Goal: Information Seeking & Learning: Learn about a topic

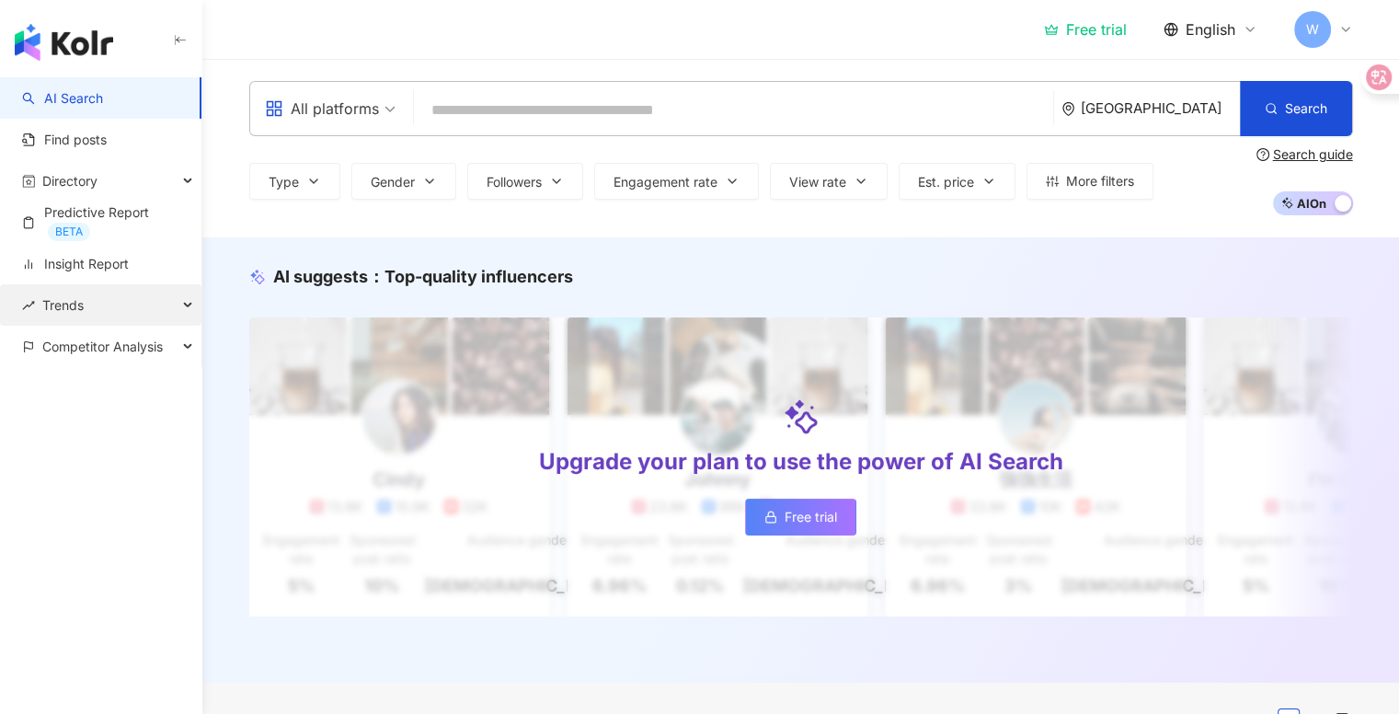
click at [139, 294] on div "Trends" at bounding box center [100, 304] width 201 height 41
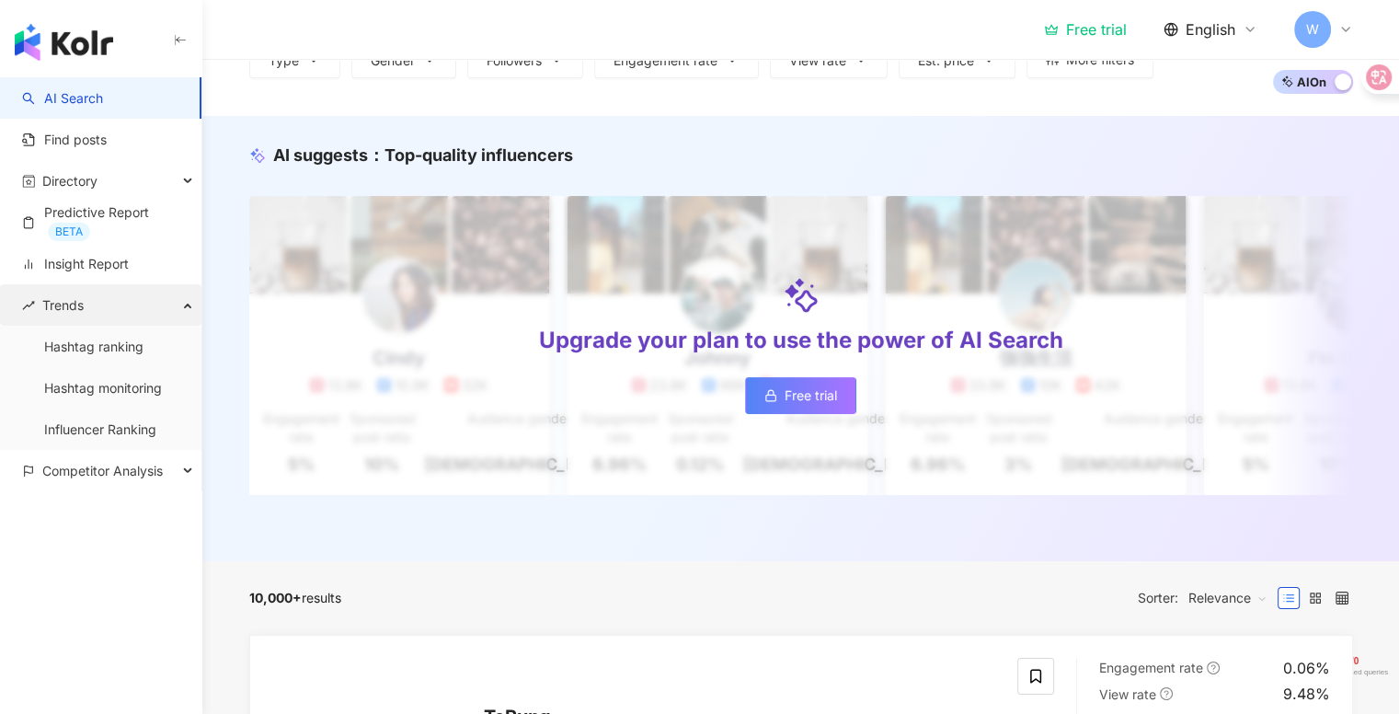
scroll to position [127, 0]
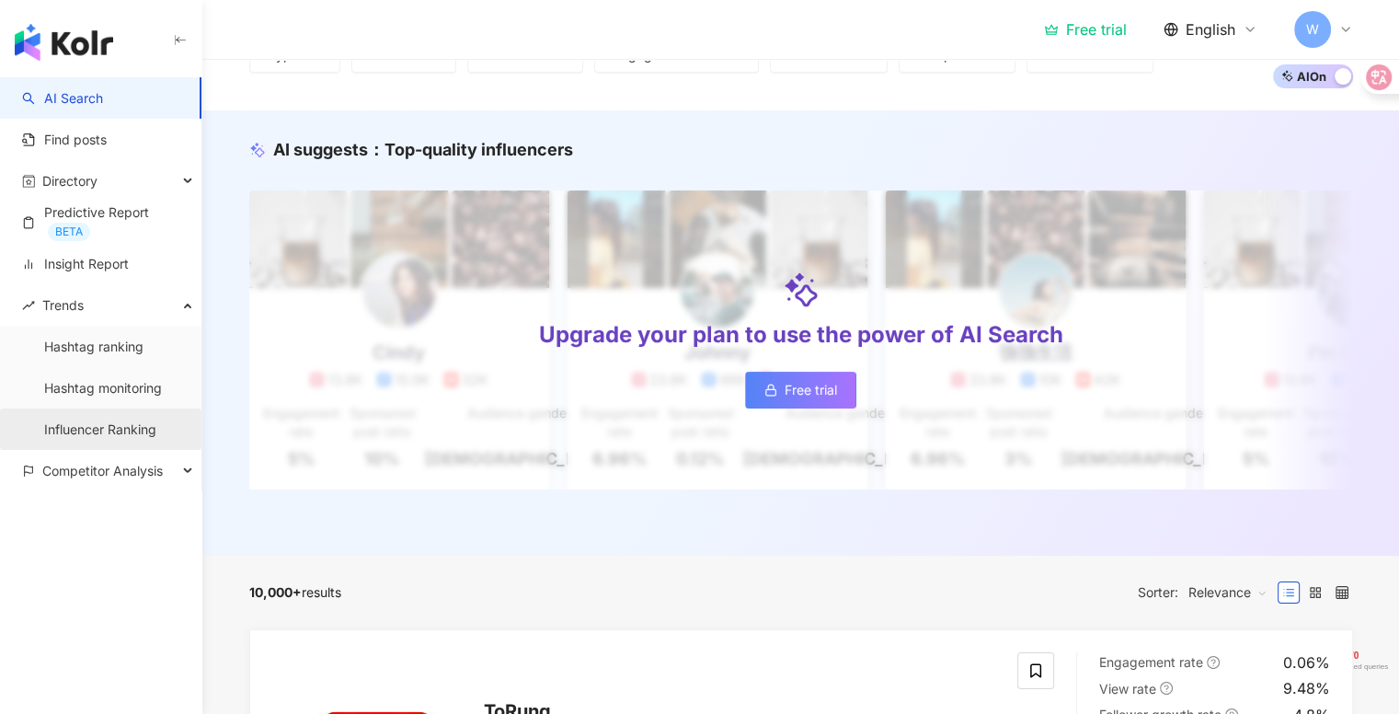
click at [130, 420] on link "Influencer Ranking" at bounding box center [100, 429] width 112 height 18
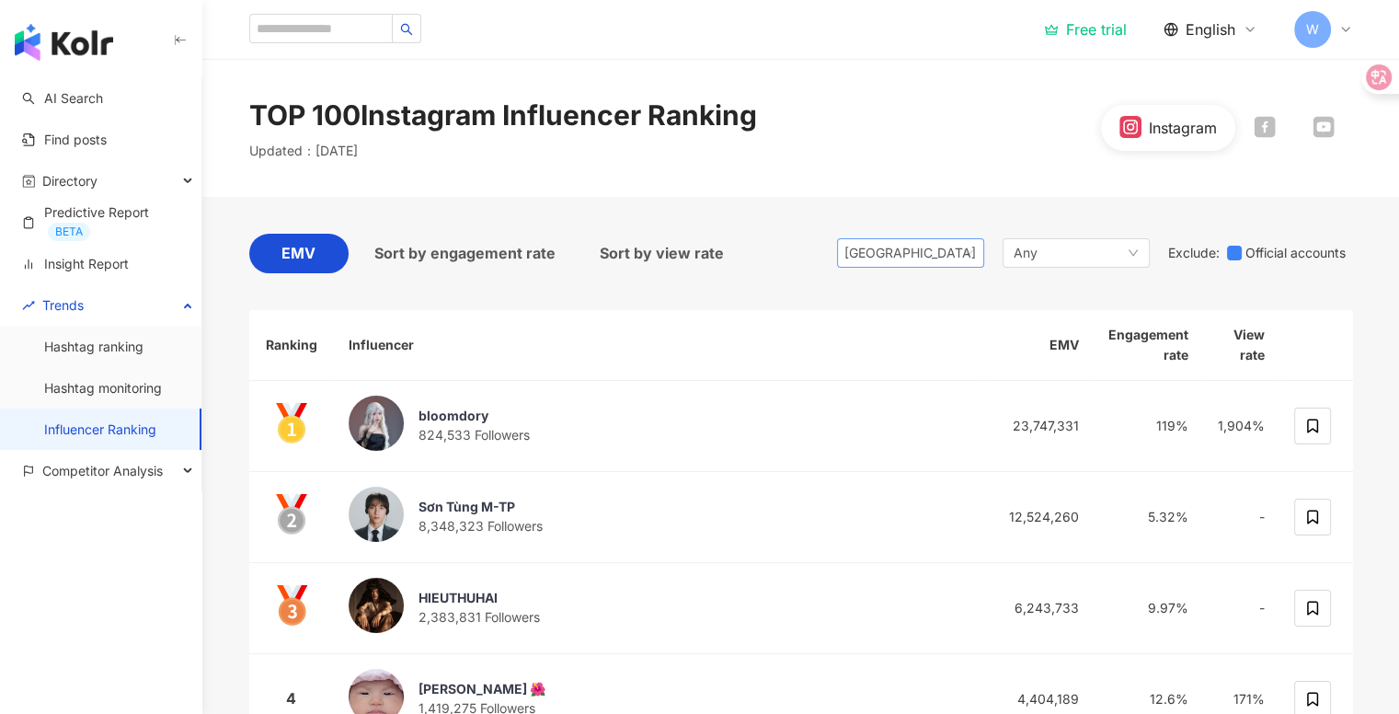
click at [919, 259] on span "[GEOGRAPHIC_DATA]" at bounding box center [910, 253] width 132 height 28
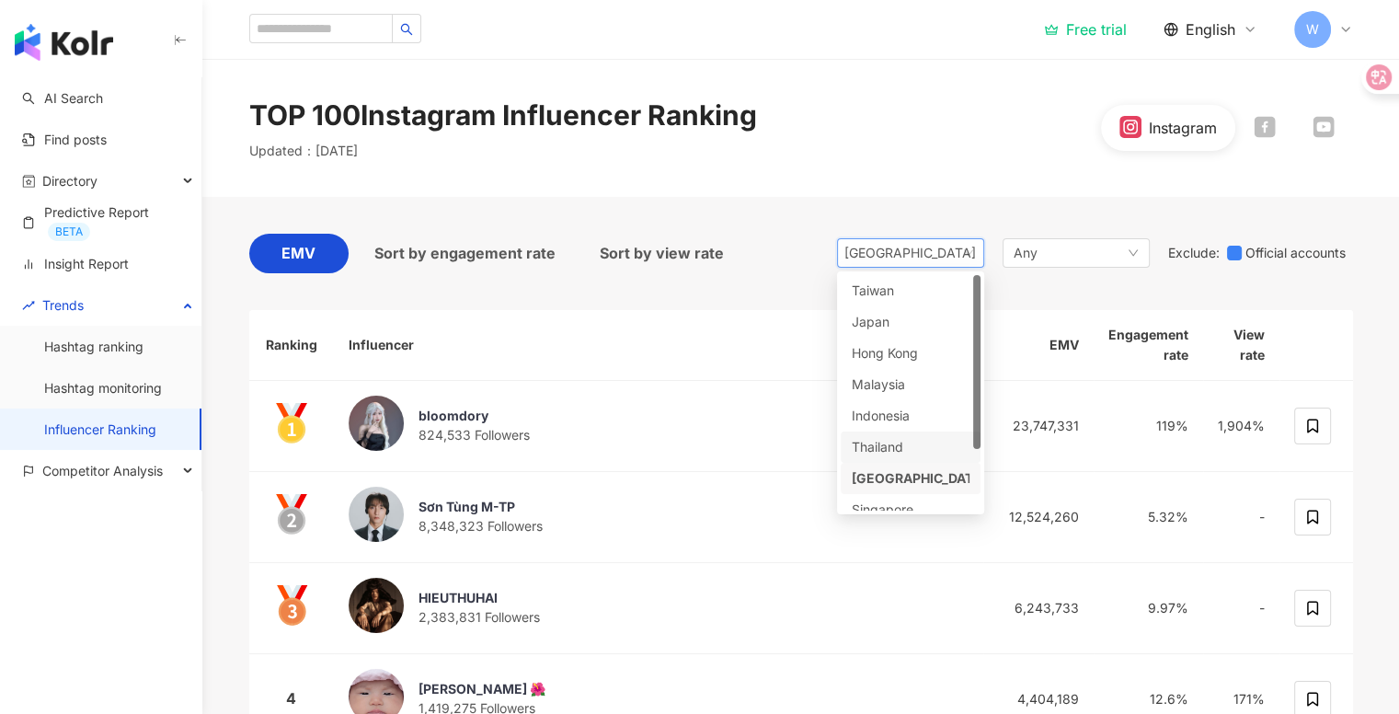
click at [878, 441] on div "Thailand" at bounding box center [882, 447] width 60 height 20
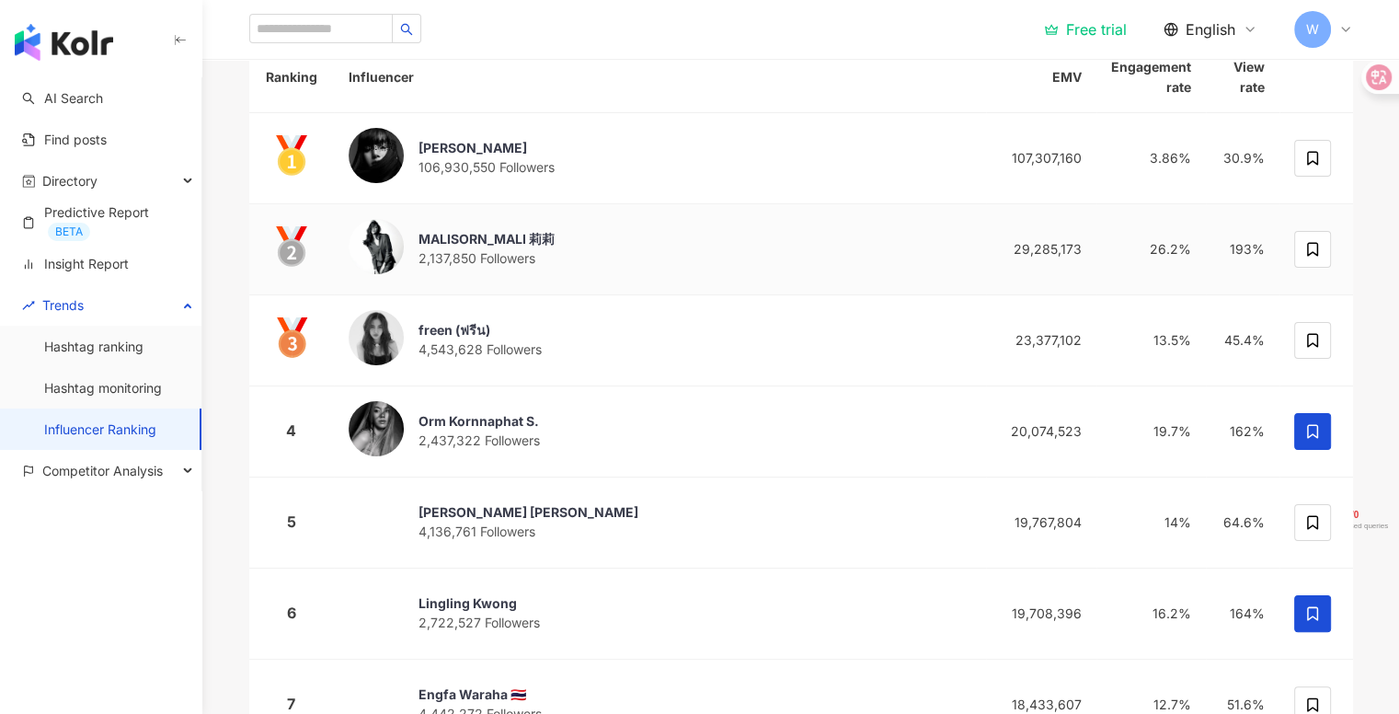
scroll to position [66, 0]
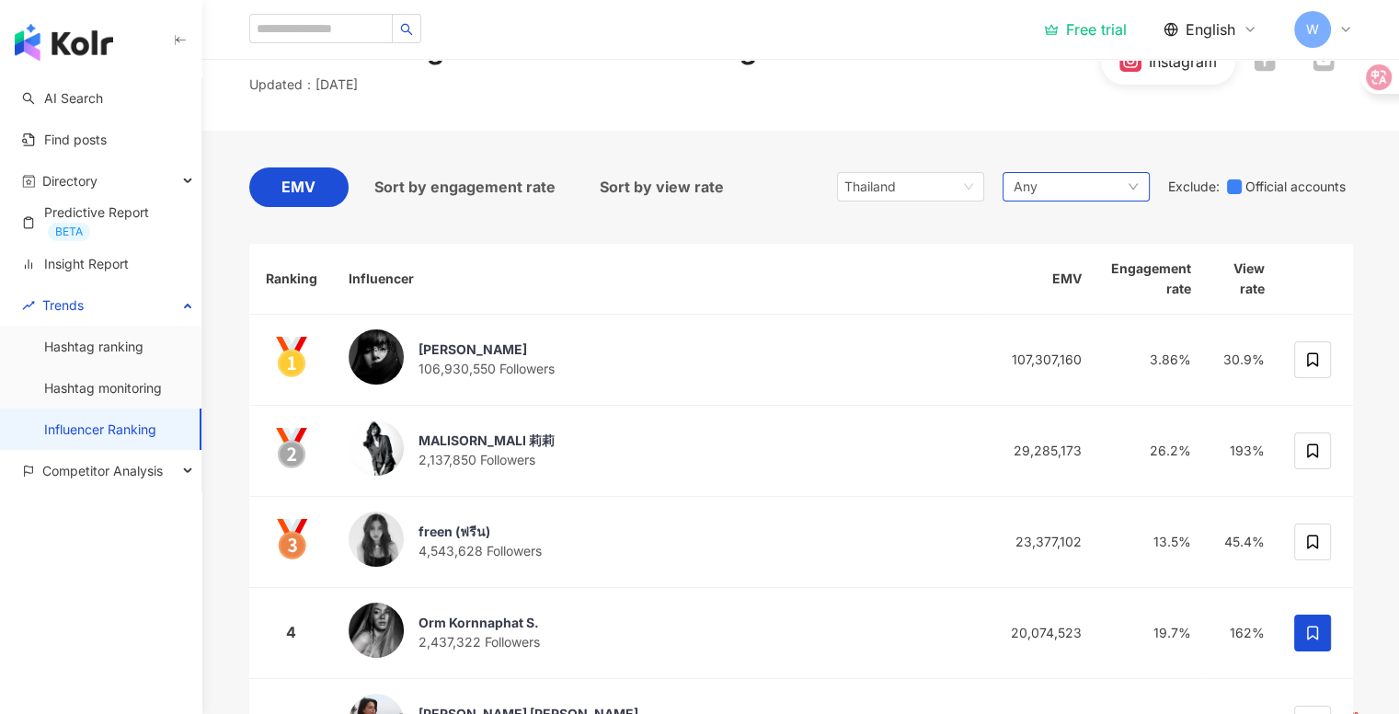
click at [1045, 192] on div "Any" at bounding box center [1076, 186] width 147 height 29
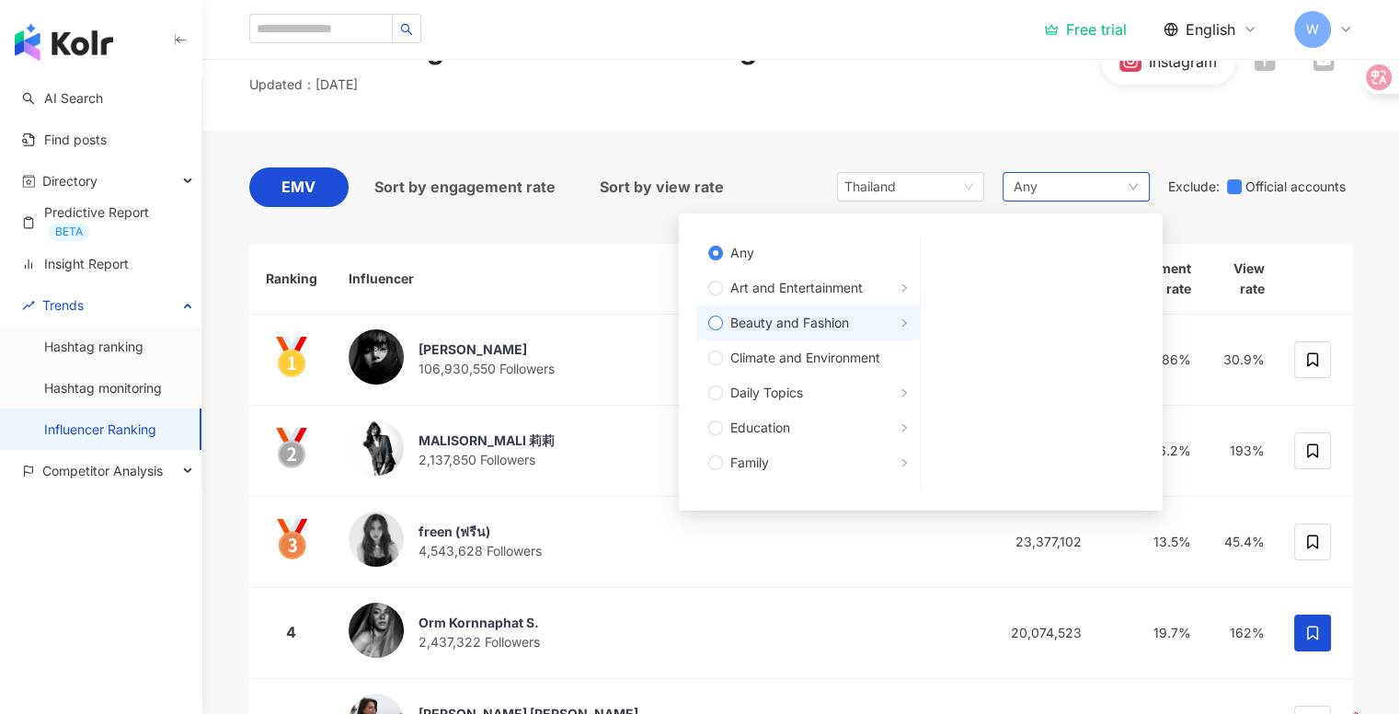
click at [787, 330] on span "Beauty and Fashion" at bounding box center [789, 323] width 119 height 20
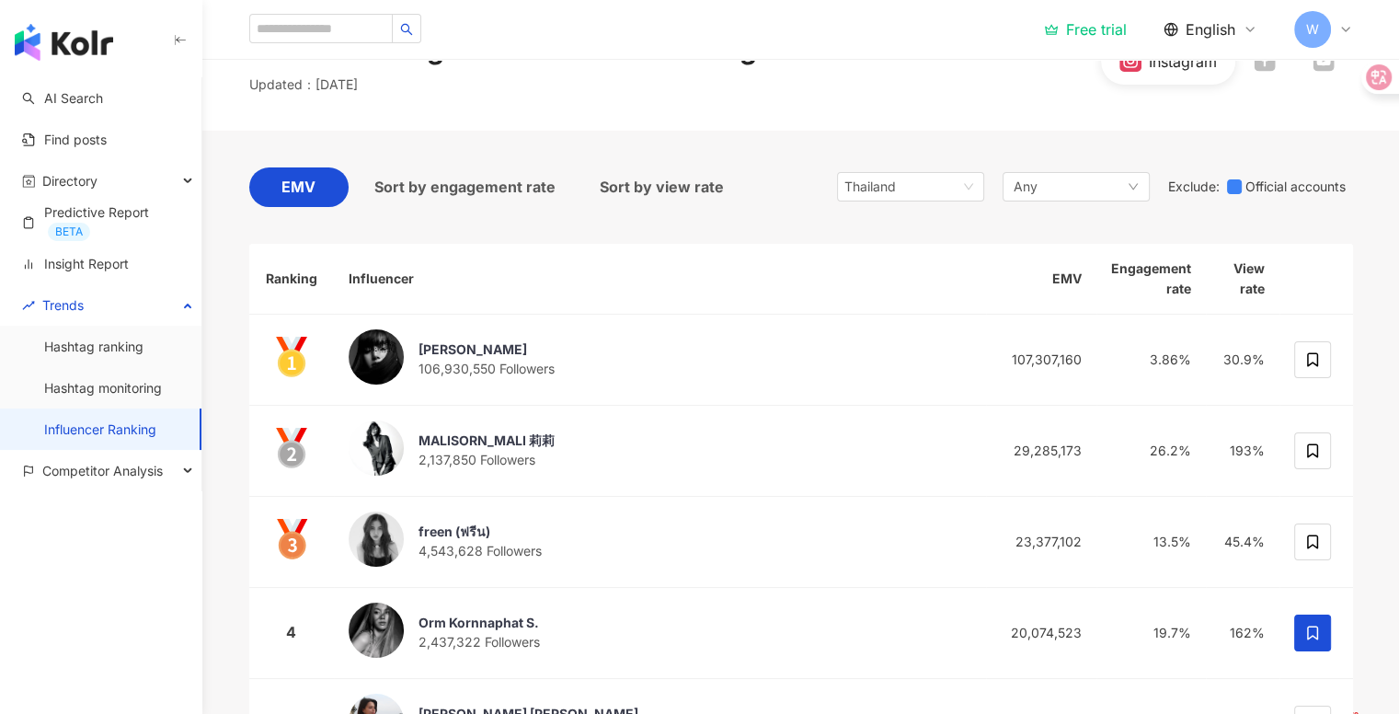
click at [798, 167] on div "EMV Sort by engagement rate Sort by view rate [GEOGRAPHIC_DATA] id th vn [GEOGR…" at bounding box center [801, 191] width 1104 height 49
